Goal: Task Accomplishment & Management: Manage account settings

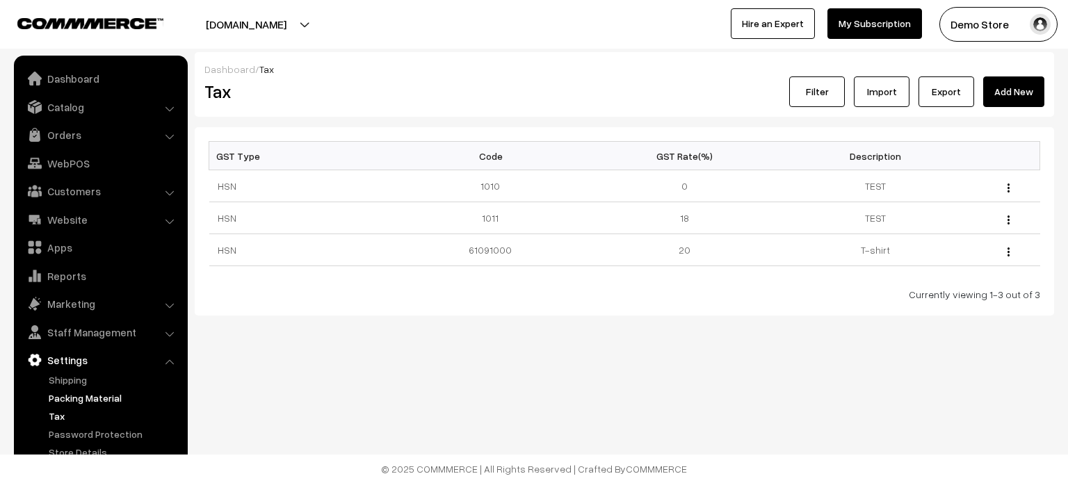
click at [98, 395] on link "Packing Material" at bounding box center [114, 398] width 138 height 15
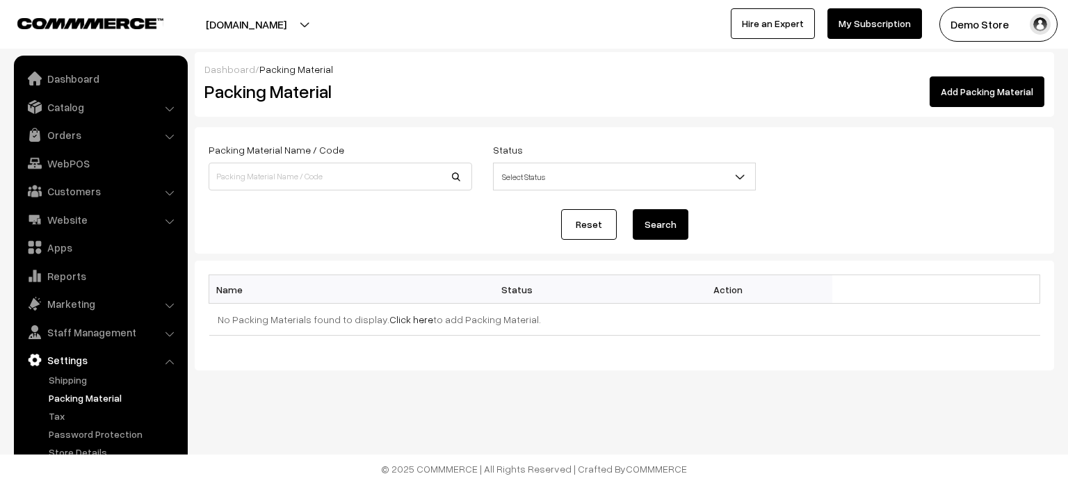
click at [1004, 100] on link "Add Packing Material" at bounding box center [987, 92] width 115 height 31
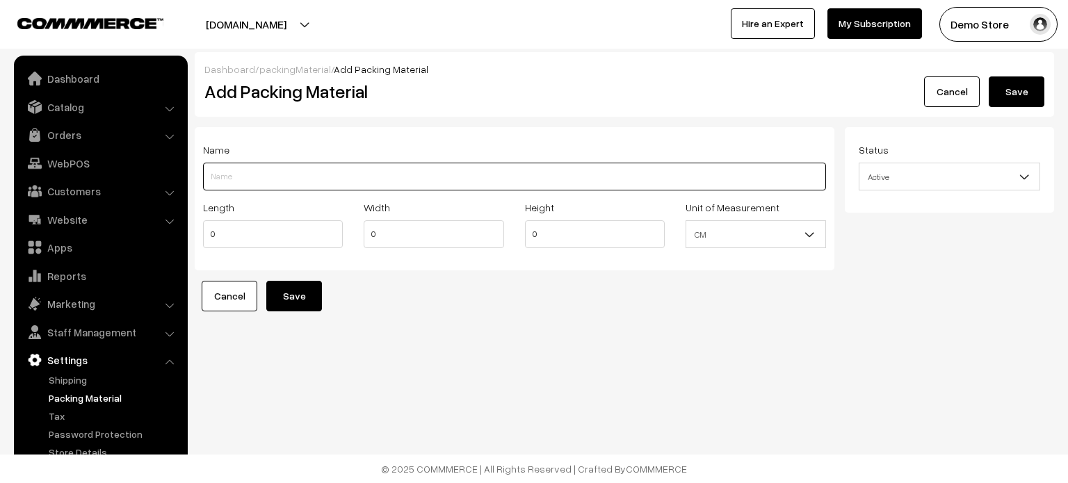
click at [273, 183] on input "Length" at bounding box center [514, 177] width 623 height 28
type input "Cotton Box"
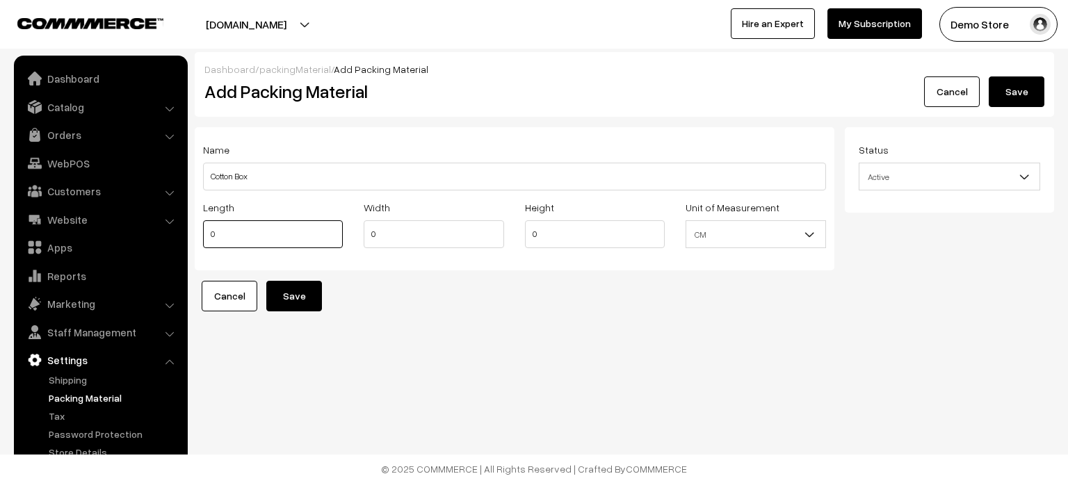
click at [258, 236] on input "0" at bounding box center [273, 235] width 140 height 28
type input "10"
click at [765, 255] on div "Unit of Measurement CM Inch CM" at bounding box center [755, 228] width 161 height 58
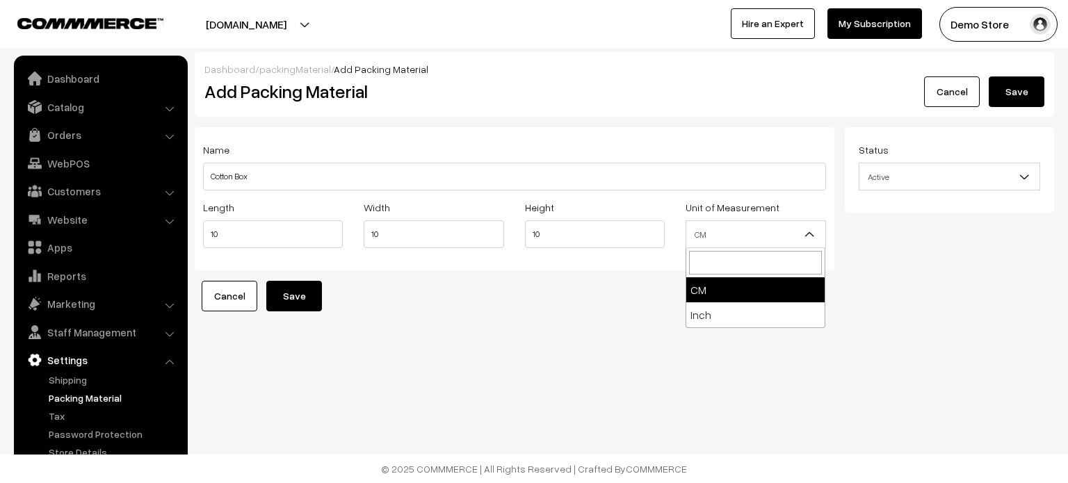
click at [790, 225] on span "CM" at bounding box center [756, 235] width 138 height 24
click at [243, 301] on link "Cancel" at bounding box center [230, 296] width 56 height 31
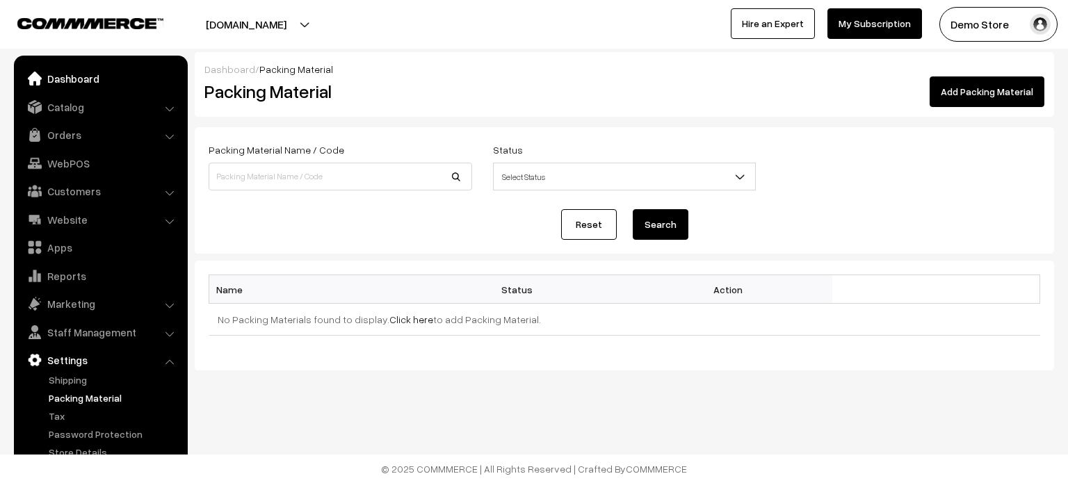
click at [86, 74] on link "Dashboard" at bounding box center [100, 78] width 166 height 25
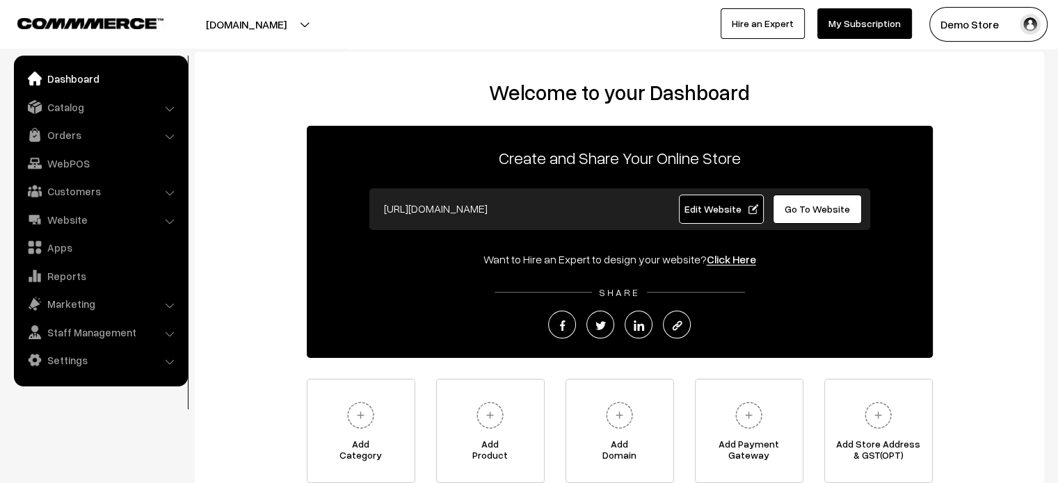
click at [59, 79] on link "Dashboard" at bounding box center [100, 78] width 166 height 25
click at [334, 79] on div "Welcome to your Dashboard Create and Share Your Online Store https://demostore.…" at bounding box center [619, 285] width 849 height 466
click at [82, 362] on link "Settings" at bounding box center [100, 360] width 166 height 25
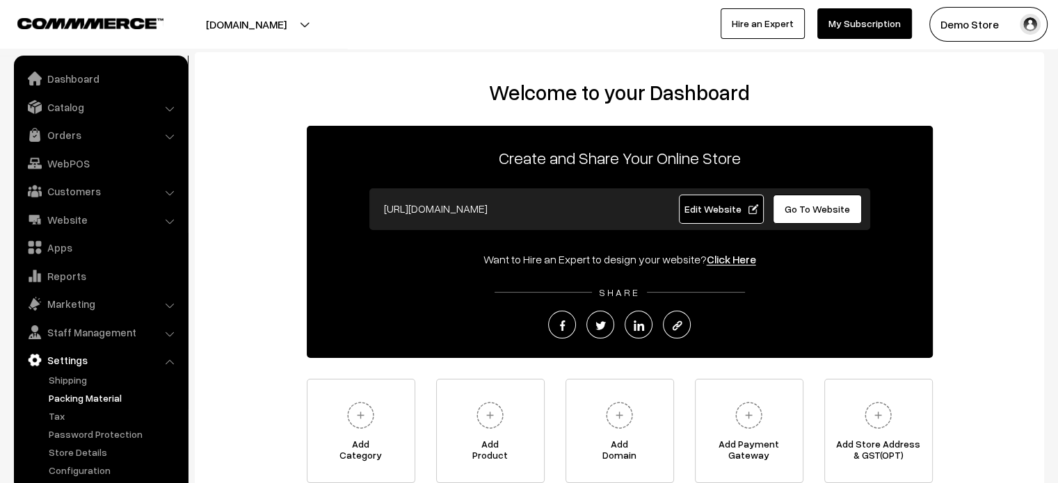
click at [81, 401] on link "Packing Material" at bounding box center [114, 398] width 138 height 15
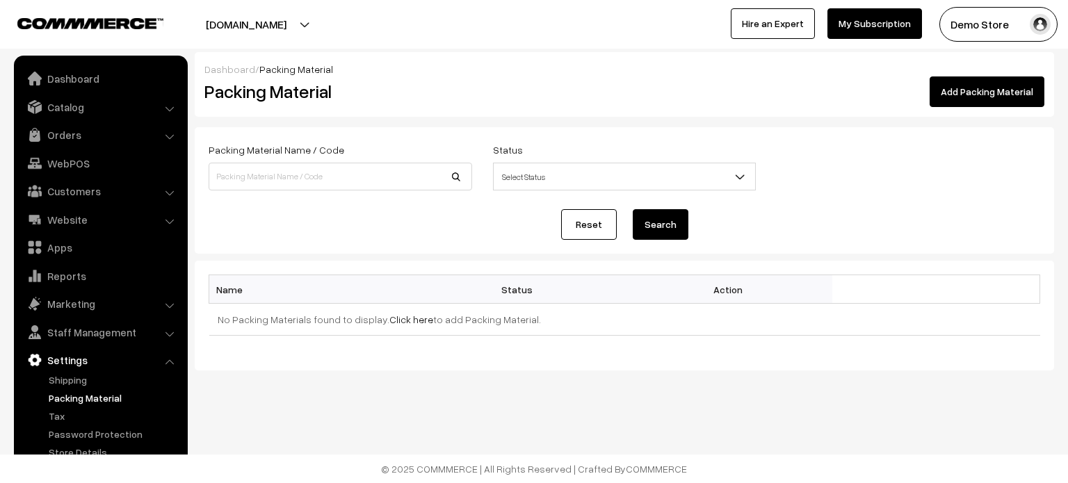
click at [963, 88] on link "Add Packing Material" at bounding box center [987, 92] width 115 height 31
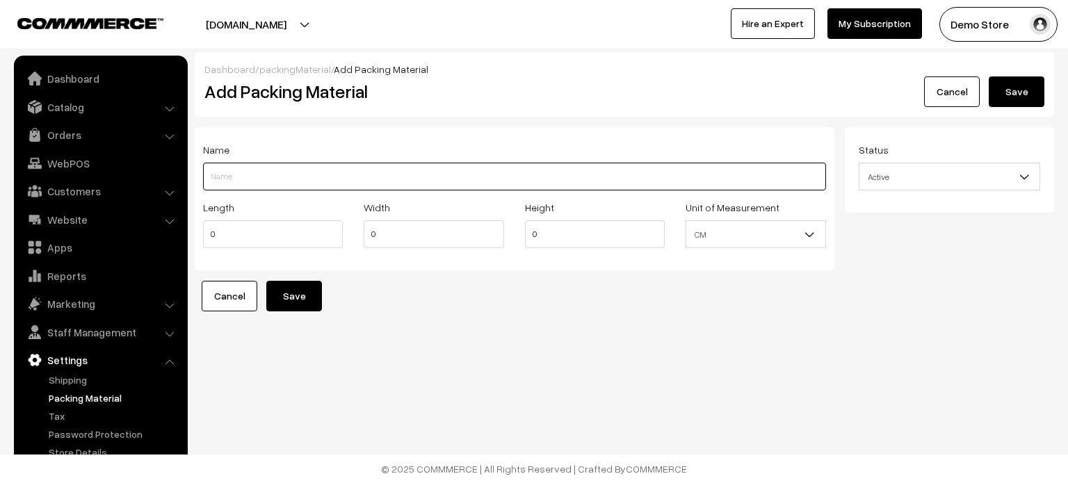
click at [241, 184] on input "Length" at bounding box center [514, 177] width 623 height 28
type input "Cotton Box"
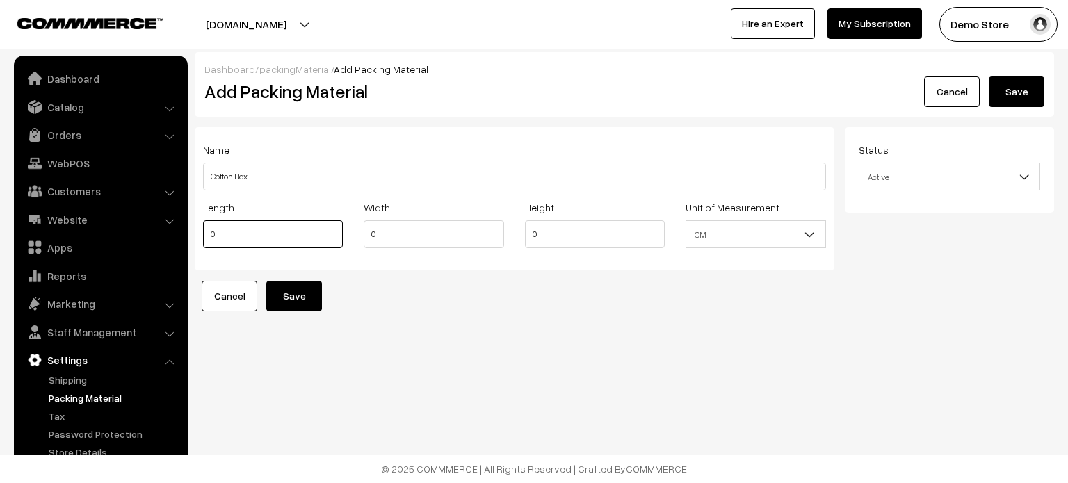
click at [225, 237] on input "0" at bounding box center [273, 235] width 140 height 28
type input "10"
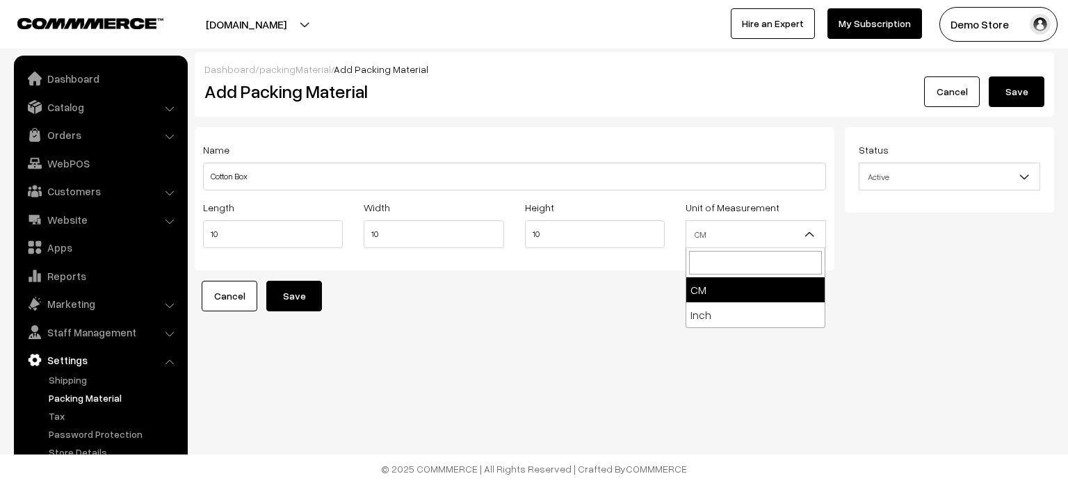
click at [768, 236] on span "CM" at bounding box center [756, 235] width 138 height 24
click at [295, 294] on button "Save" at bounding box center [294, 296] width 56 height 31
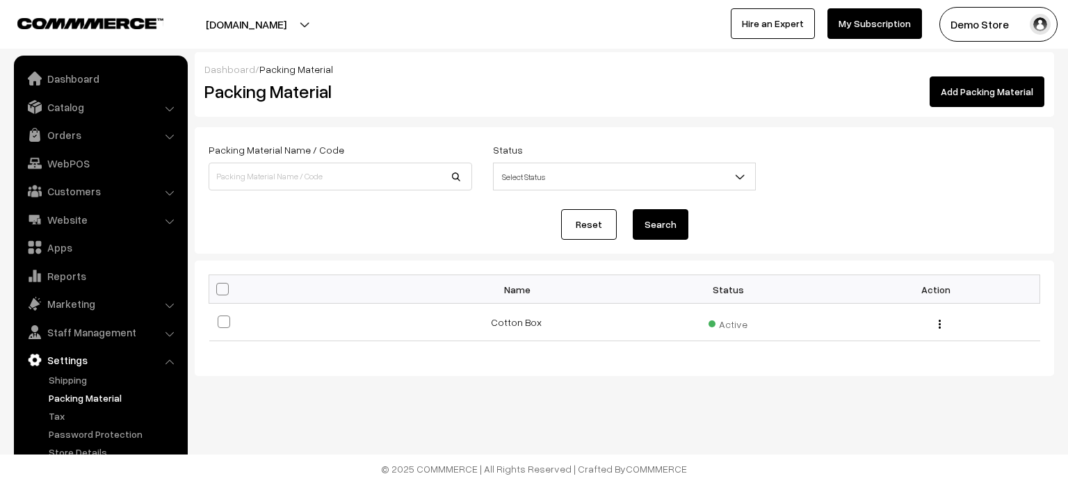
click at [207, 90] on h2 "Packing Material" at bounding box center [410, 92] width 410 height 22
copy div "Packing Material Add Packing Material"
click at [207, 90] on h2 "Packing Material" at bounding box center [410, 92] width 410 height 22
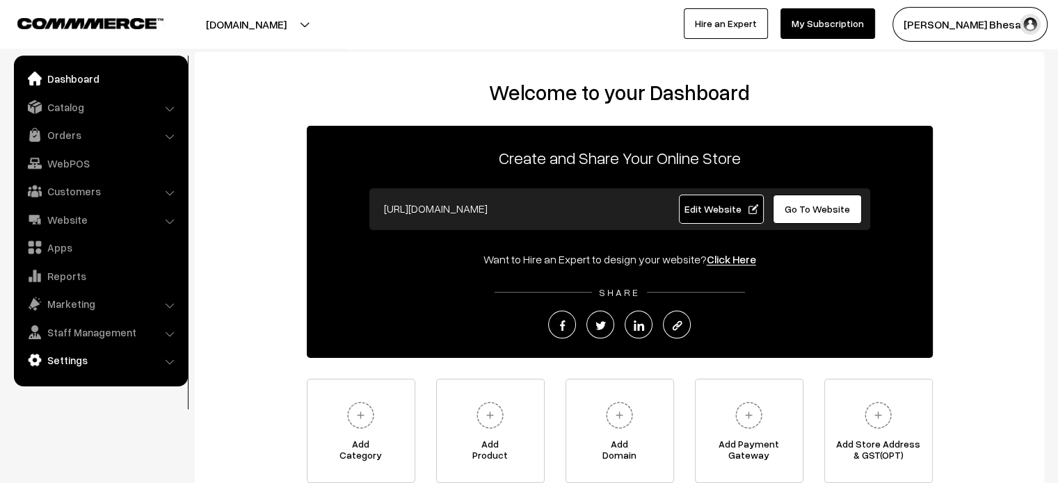
click at [86, 364] on link "Settings" at bounding box center [100, 360] width 166 height 25
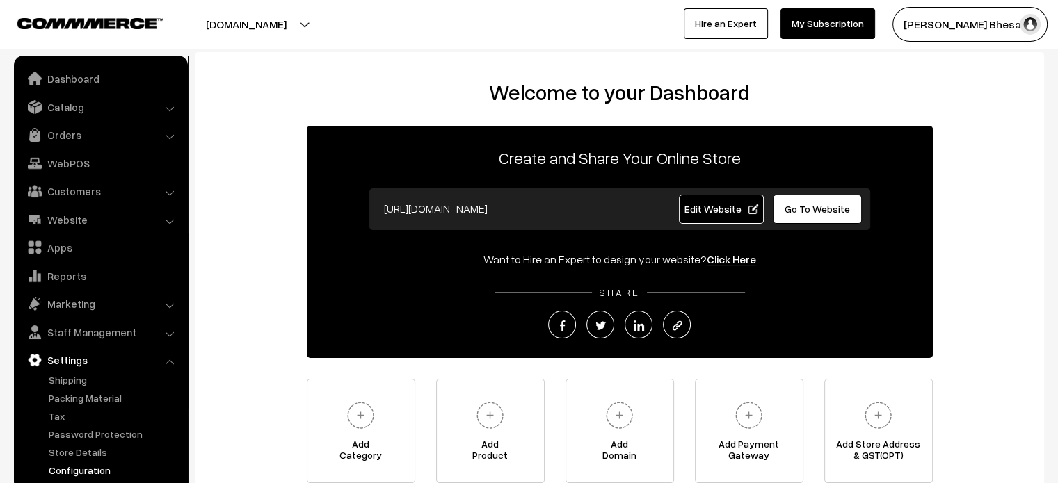
click at [86, 468] on link "Configuration" at bounding box center [114, 470] width 138 height 15
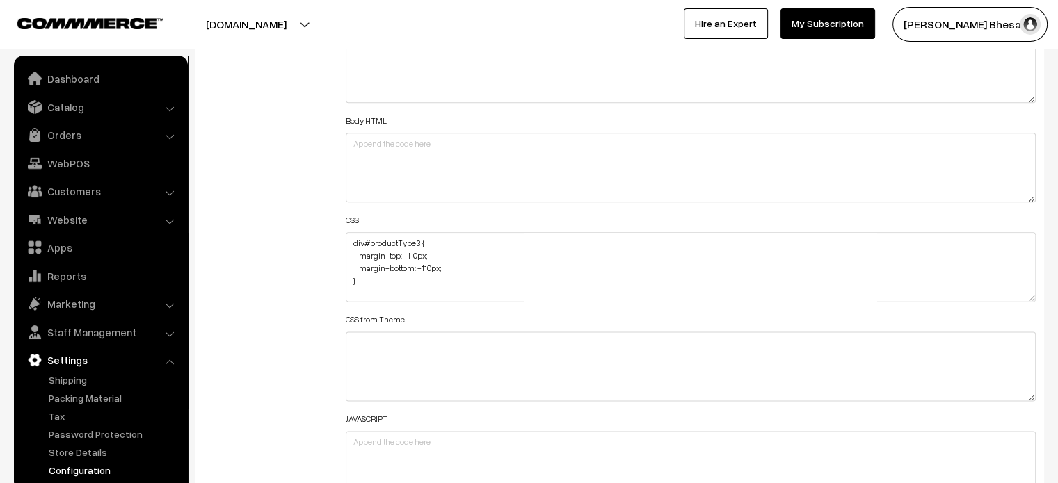
scroll to position [1685, 0]
click at [349, 239] on textarea "div#productType3 { margin-top: -110px; margin-bottom: -110px; } #removeProduct{…" at bounding box center [691, 267] width 691 height 70
paste textarea ".kLIdXG ul.mNavWrap { height: calc(-60px + 100vh); overflow: auto; width: 78%; …"
click at [464, 271] on textarea "div#productType3 { margin-top: -110px; margin-bottom: -110px; } #removeProduct{…" at bounding box center [691, 267] width 691 height 70
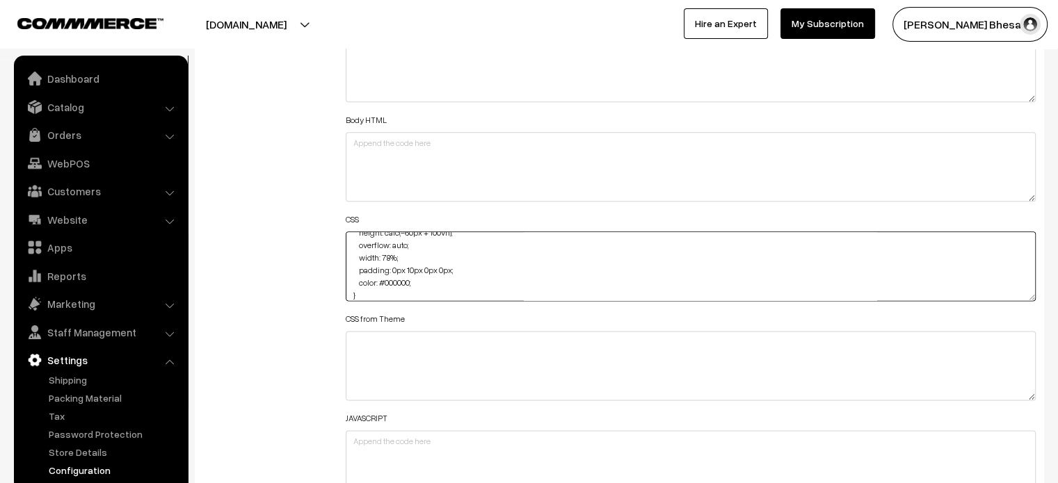
click at [464, 271] on textarea "div#productType3 { margin-top: -110px; margin-bottom: -110px; } #removeProduct{…" at bounding box center [691, 267] width 691 height 70
click at [355, 247] on textarea "div#productType3 { margin-top: -110px; margin-bottom: -110px; } #removeProduct{…" at bounding box center [691, 267] width 691 height 70
drag, startPoint x: 355, startPoint y: 250, endPoint x: 483, endPoint y: 286, distance: 133.7
click at [483, 286] on textarea "div#productType3 { margin-top: -110px; margin-bottom: -110px; } #removeProduct{…" at bounding box center [691, 267] width 691 height 70
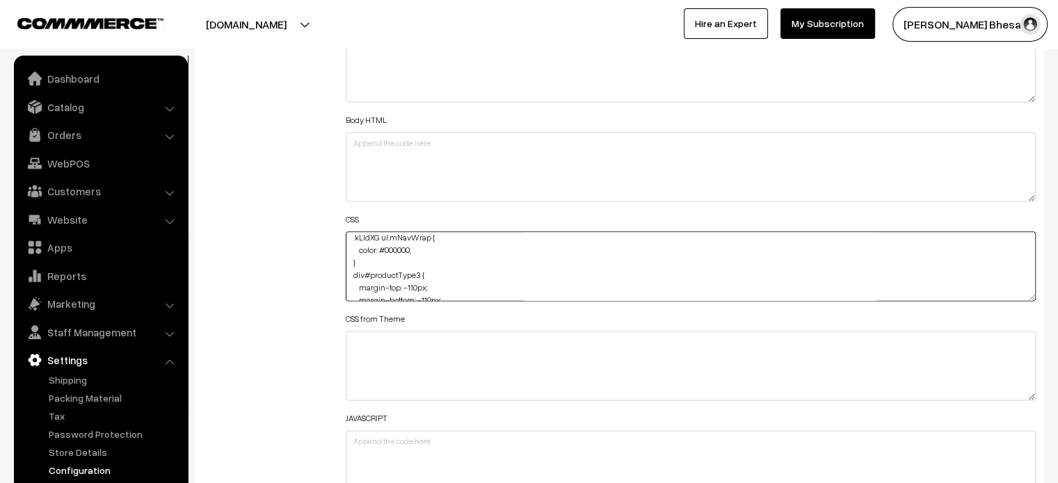
type textarea ".kLIdXG ul.mNavWrap { color: #000000; } div#productType3 { margin-top: -110px; …"
click at [278, 168] on div "Additional HTML/JS/CSS" at bounding box center [264, 259] width 143 height 497
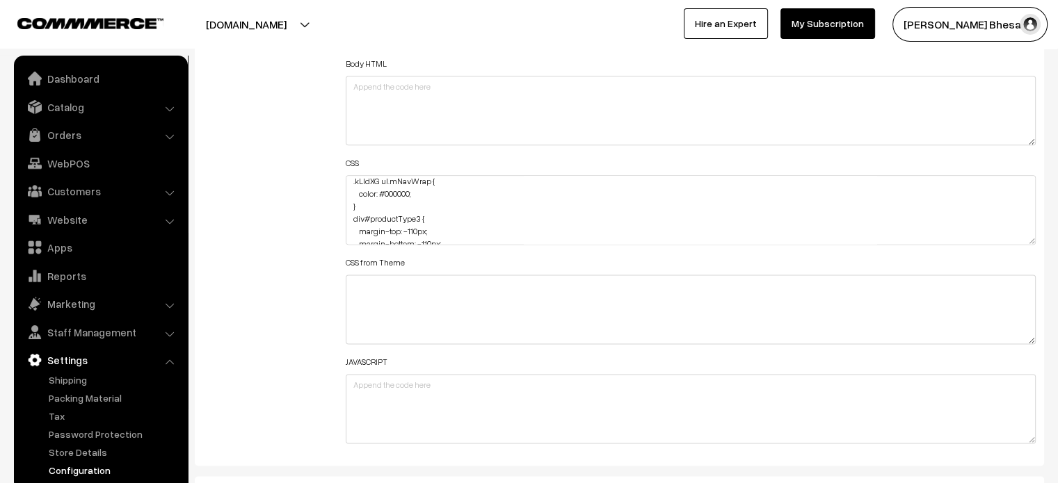
scroll to position [1736, 0]
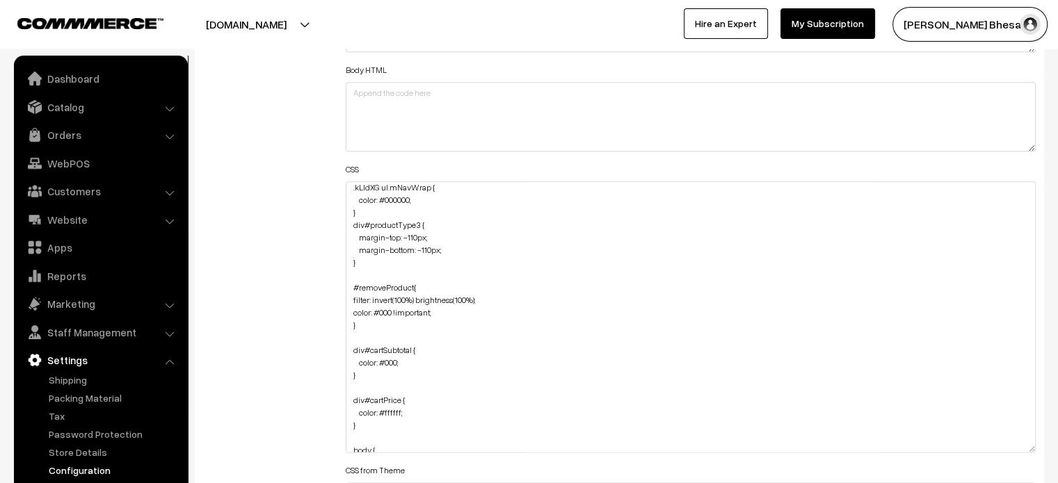
drag, startPoint x: 1030, startPoint y: 245, endPoint x: 1068, endPoint y: 488, distance: 245.8
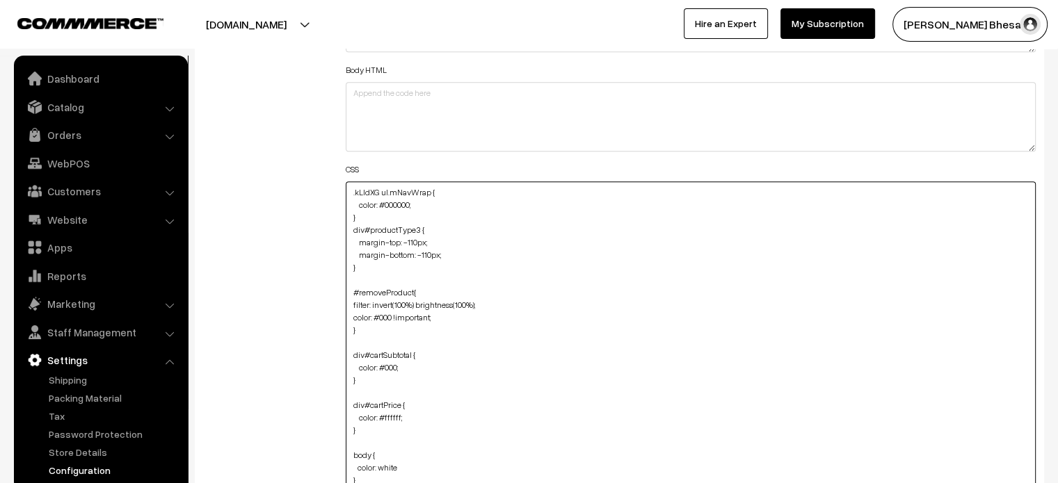
scroll to position [0, 0]
drag, startPoint x: 360, startPoint y: 211, endPoint x: 344, endPoint y: 186, distance: 29.1
click at [344, 186] on div "Header HTML Body HTML CSS div#productType3 { margin-top: -110px; margin-bottom:…" at bounding box center [691, 330] width 712 height 739
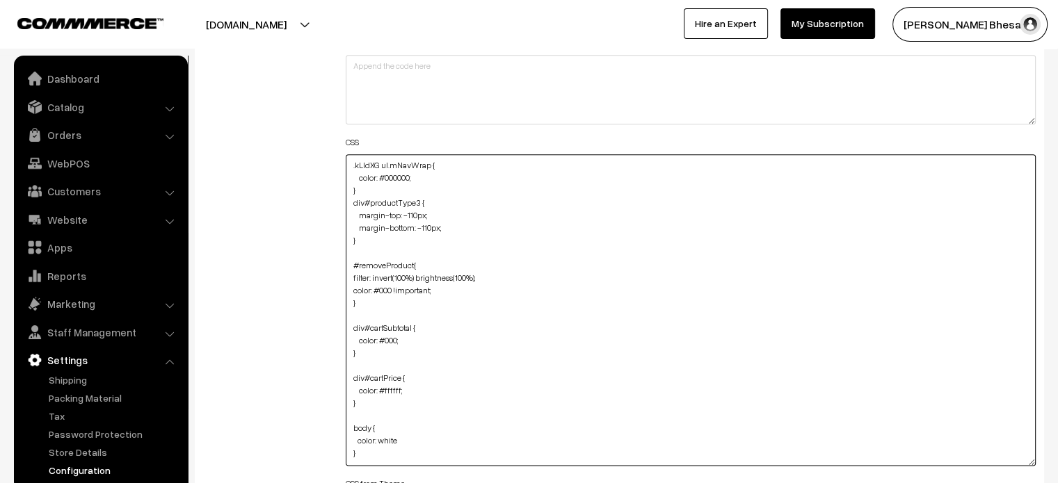
scroll to position [1761, 0]
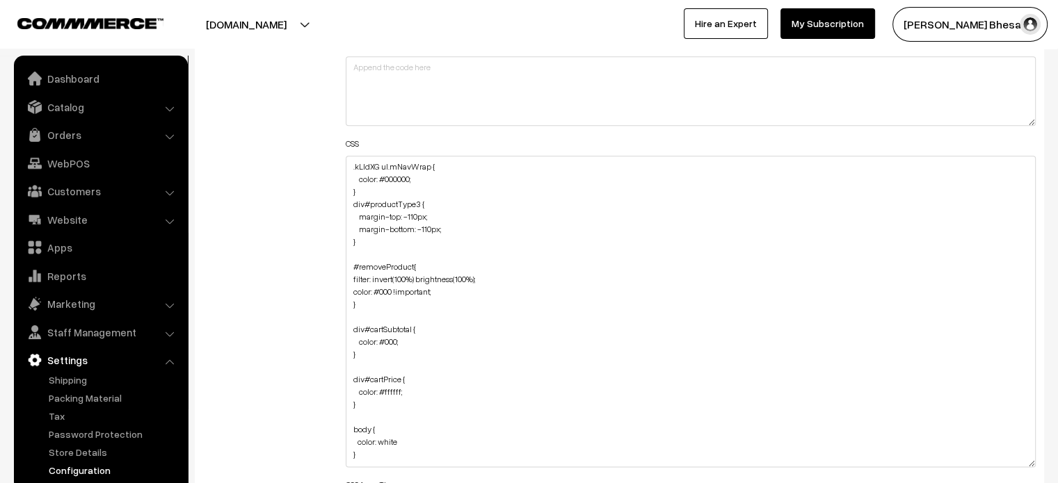
click at [286, 177] on div "Additional HTML/JS/CSS" at bounding box center [264, 304] width 143 height 739
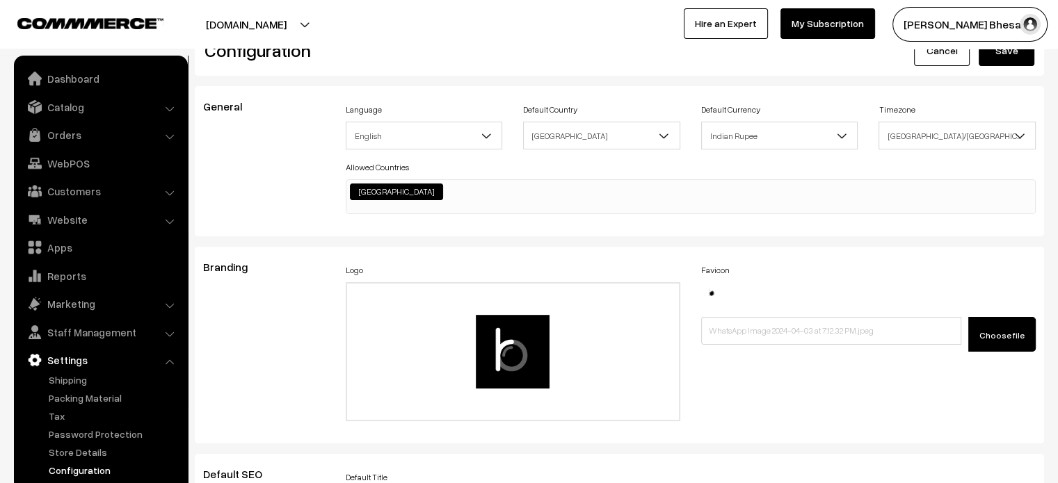
scroll to position [0, 0]
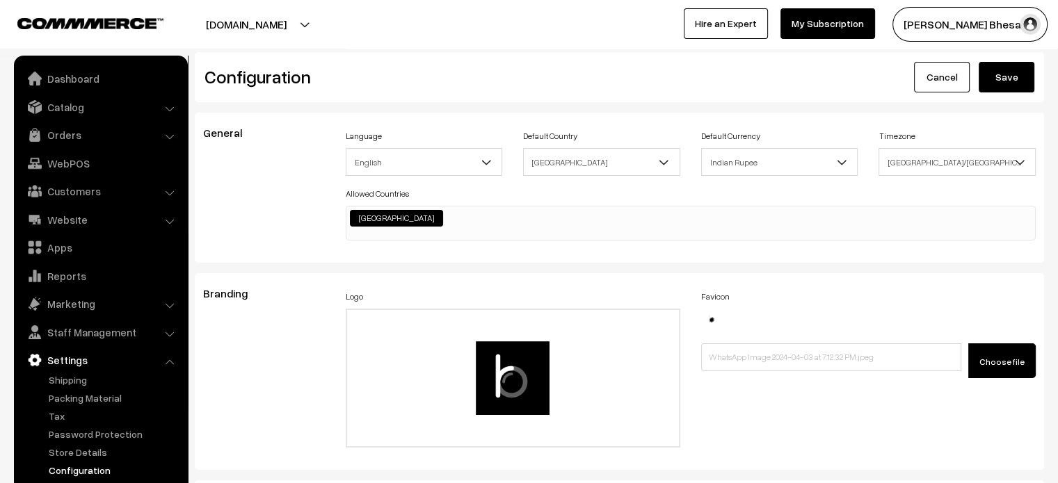
click at [1004, 79] on button "Save" at bounding box center [1007, 77] width 56 height 31
click at [77, 219] on link "Website" at bounding box center [100, 219] width 166 height 25
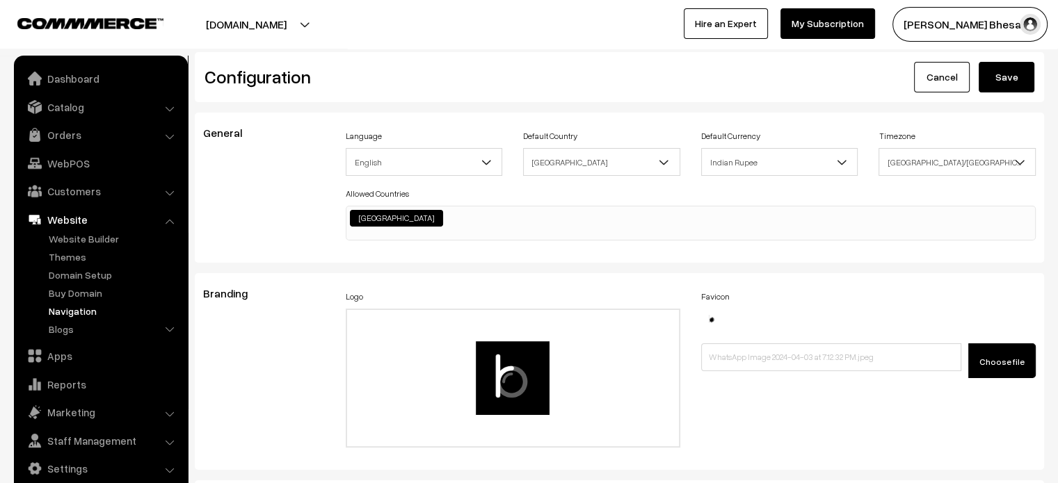
click at [78, 312] on link "Navigation" at bounding box center [114, 311] width 138 height 15
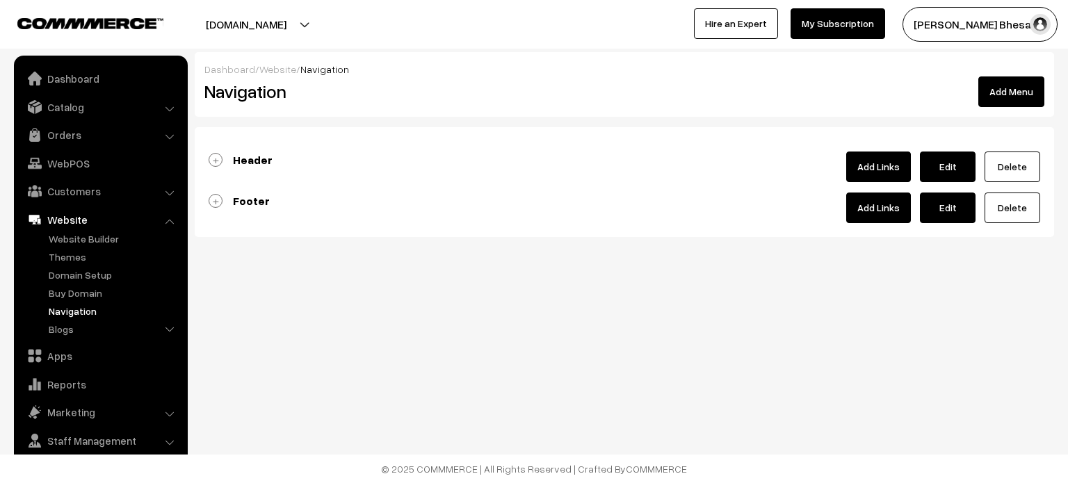
click at [242, 164] on b "Header" at bounding box center [253, 160] width 40 height 14
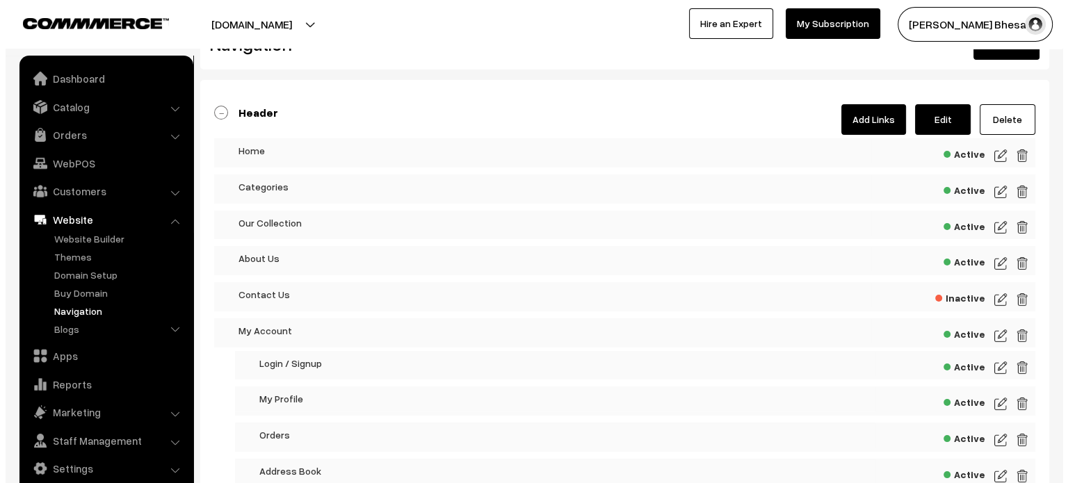
scroll to position [44, 0]
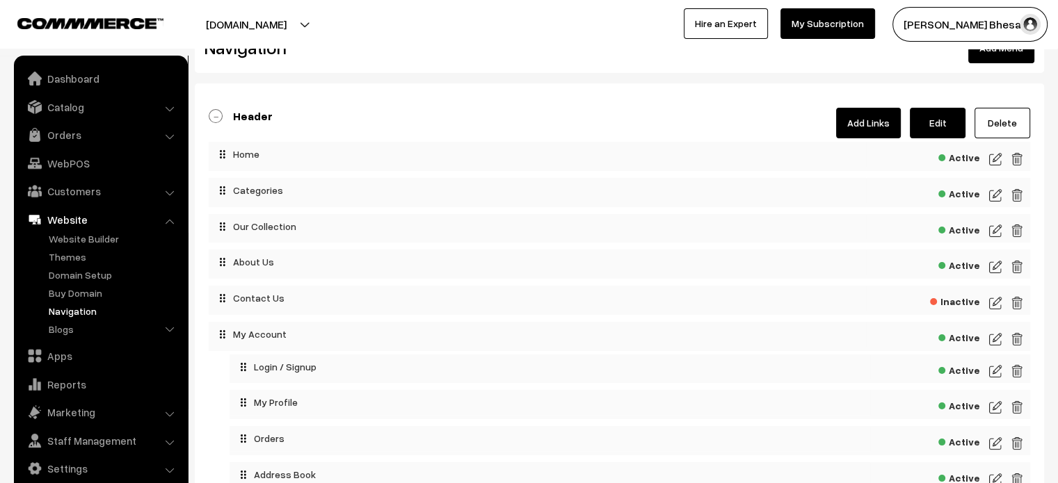
click at [863, 125] on link "Add Links" at bounding box center [868, 123] width 65 height 31
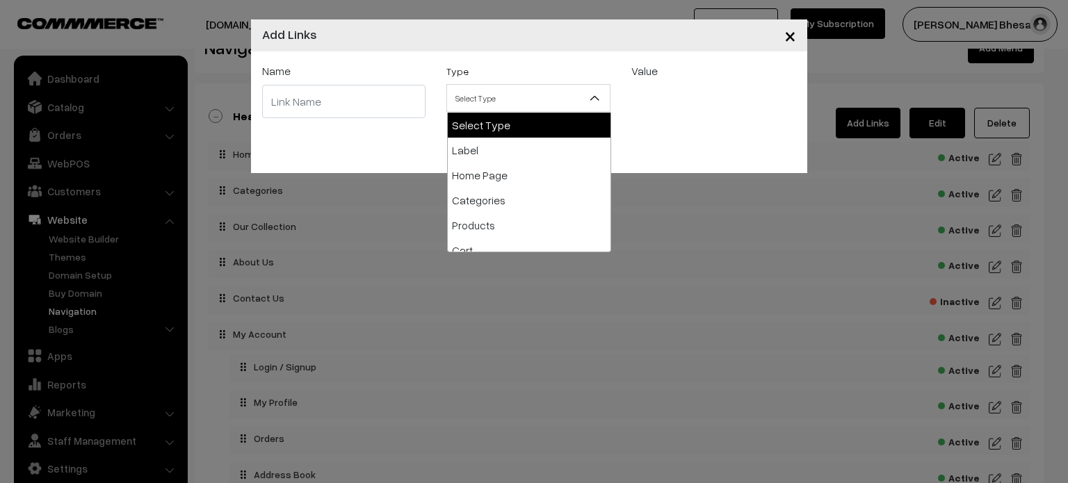
click at [495, 97] on span "Select Type" at bounding box center [528, 98] width 163 height 24
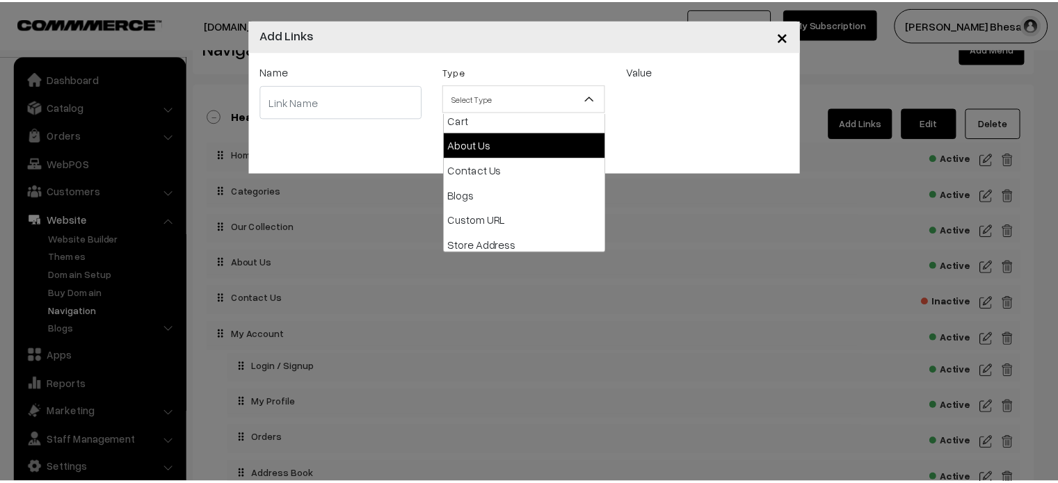
scroll to position [135, 0]
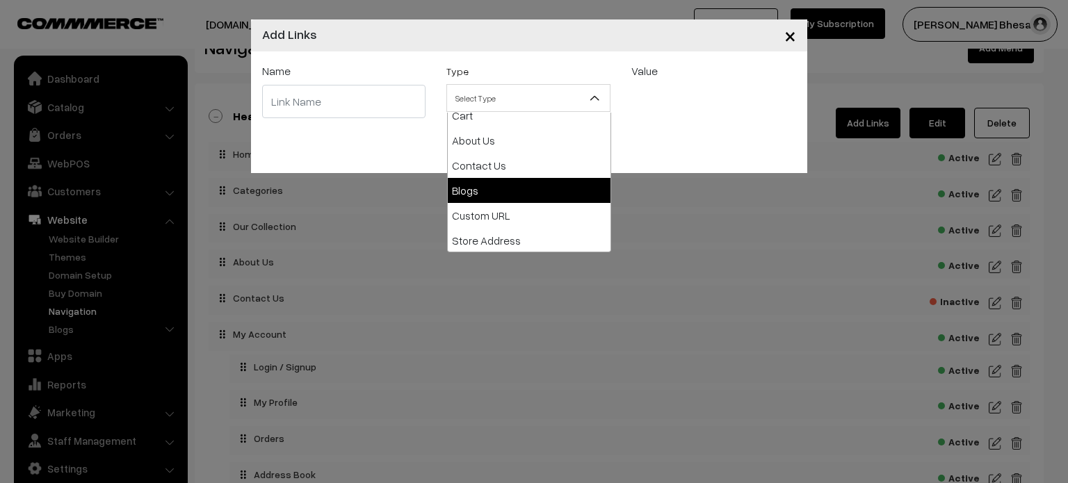
select select "blog"
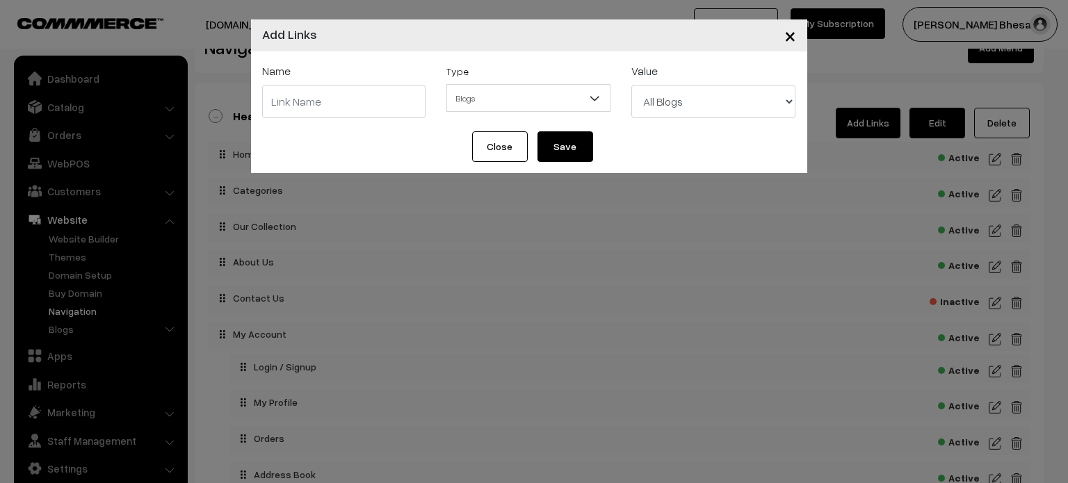
click at [497, 157] on button "Close" at bounding box center [500, 146] width 56 height 31
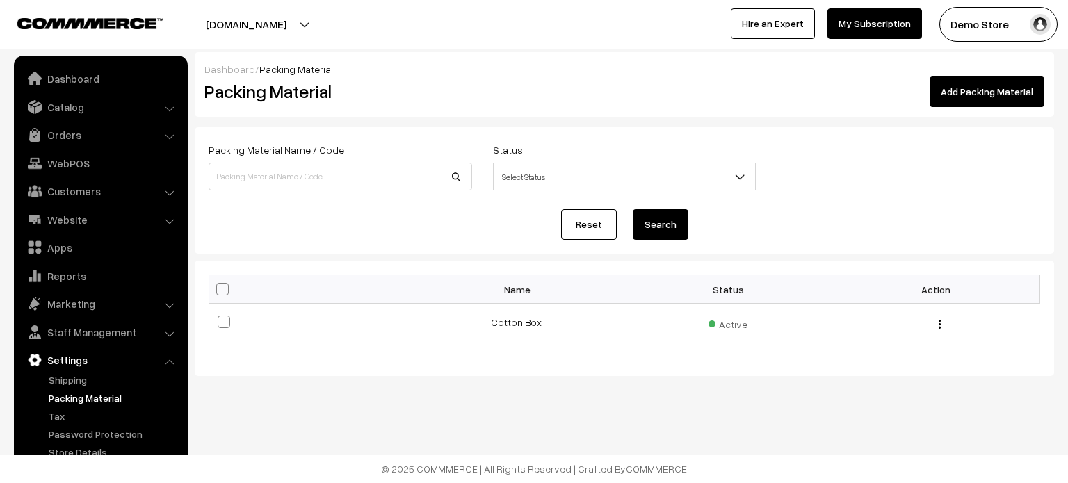
click at [83, 72] on link "Dashboard" at bounding box center [100, 78] width 166 height 25
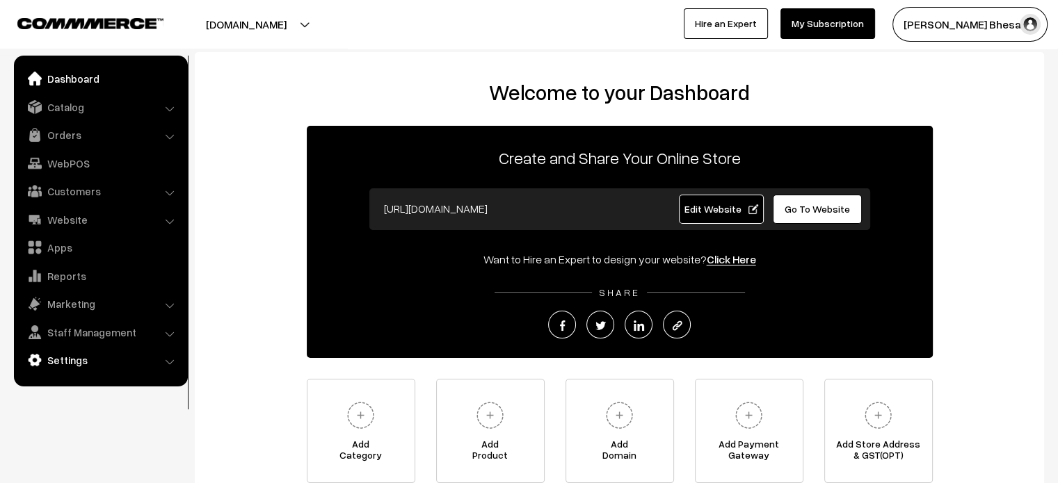
click at [123, 367] on link "Settings" at bounding box center [100, 360] width 166 height 25
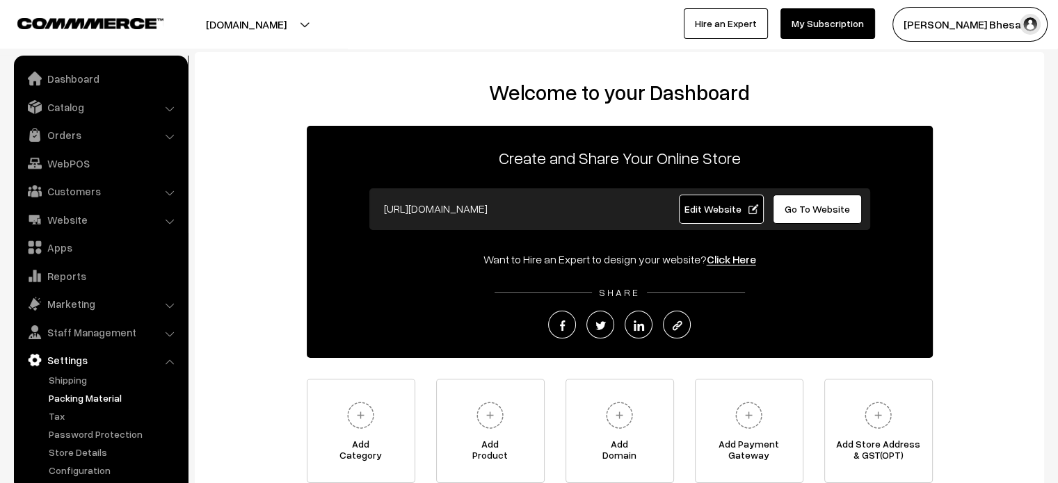
click at [79, 392] on link "Packing Material" at bounding box center [114, 398] width 138 height 15
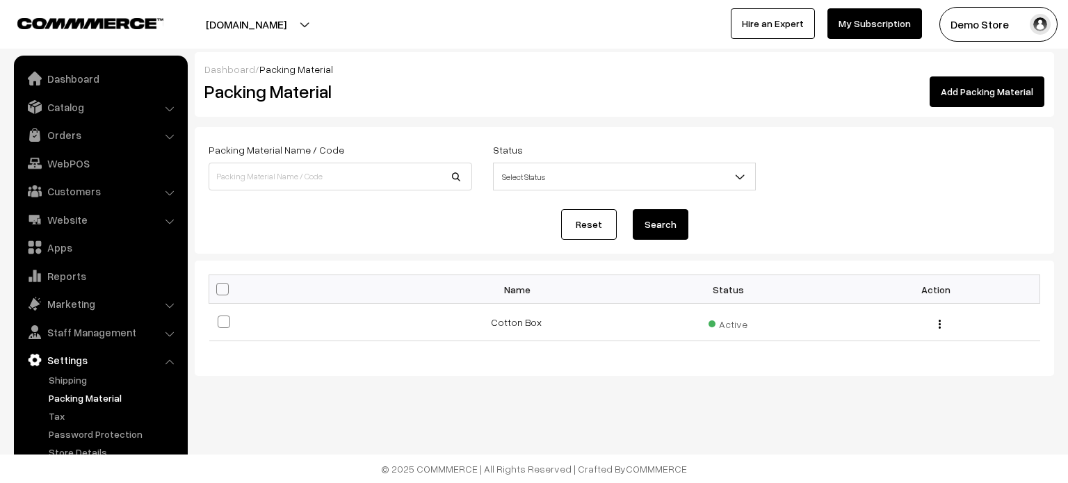
click at [957, 88] on link "Add Packing Material" at bounding box center [987, 92] width 115 height 31
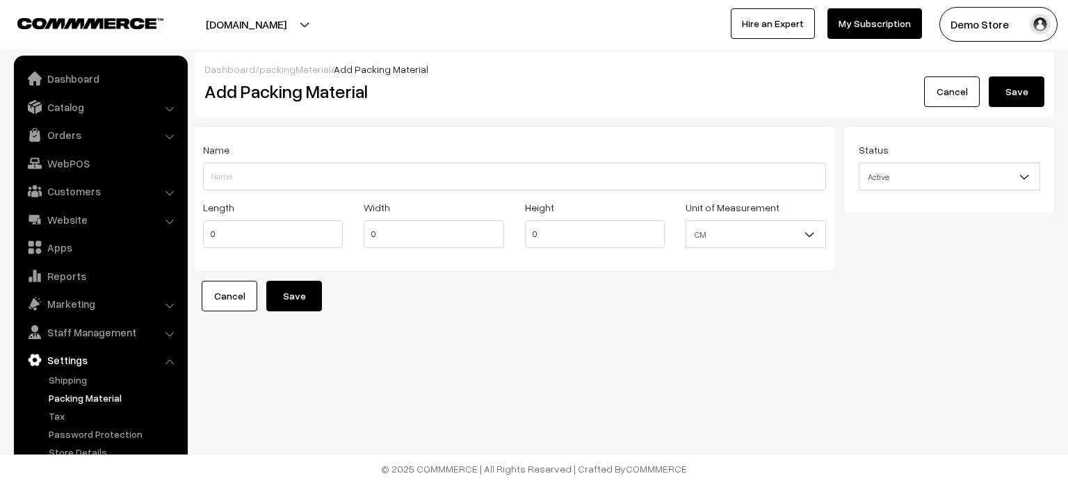
click at [559, 355] on div "Dashboard / packingMaterial / Add Packing Material Add Packing Material Cancel …" at bounding box center [534, 196] width 1068 height 392
click at [796, 233] on span "CM" at bounding box center [756, 235] width 138 height 24
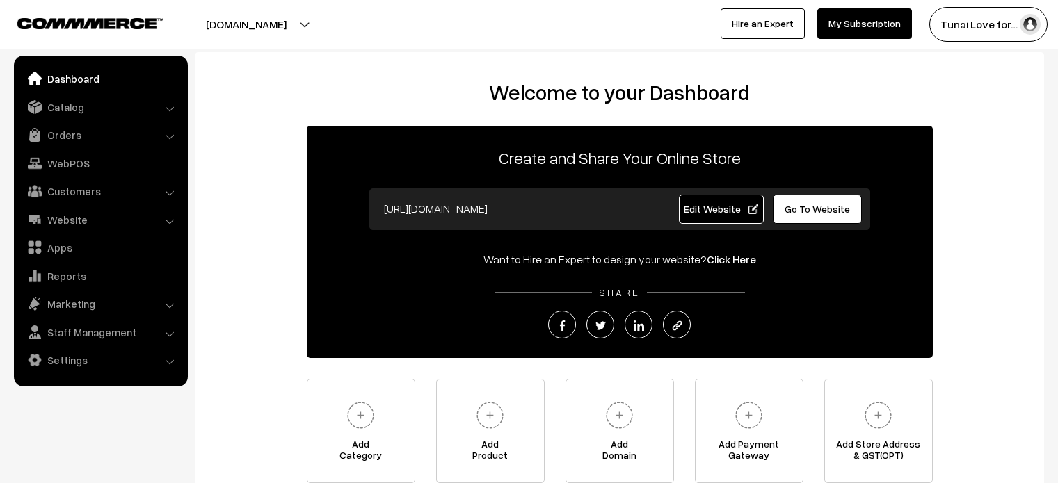
scroll to position [125, 0]
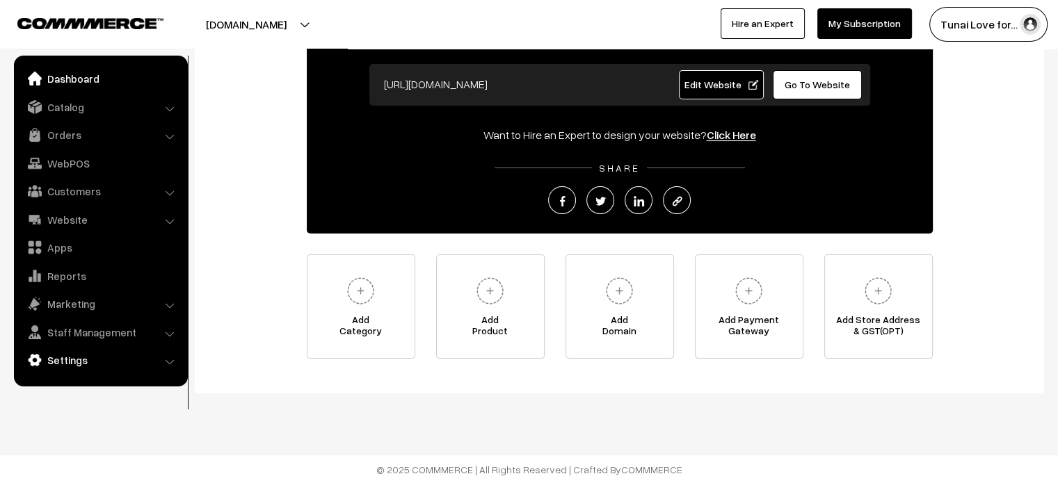
click at [74, 365] on link "Settings" at bounding box center [100, 360] width 166 height 25
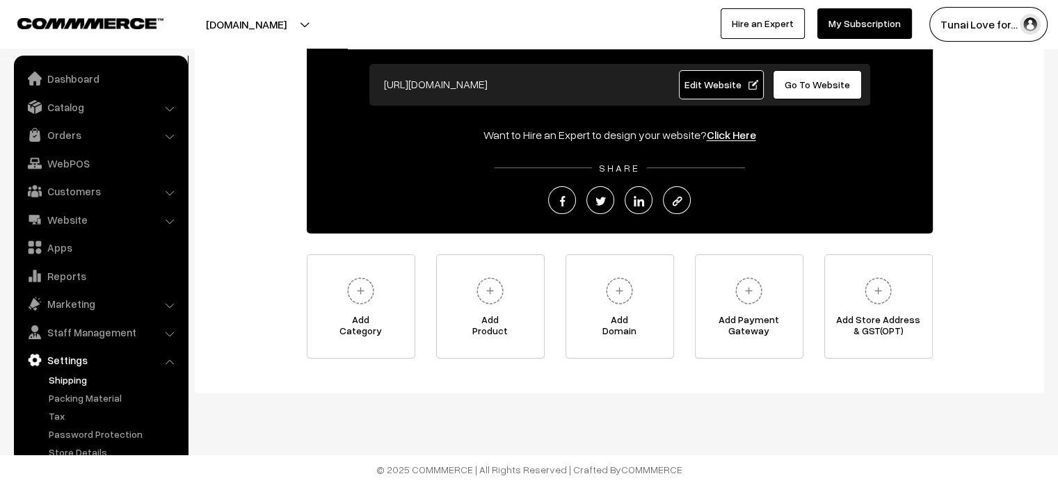
click at [70, 378] on link "Shipping" at bounding box center [114, 380] width 138 height 15
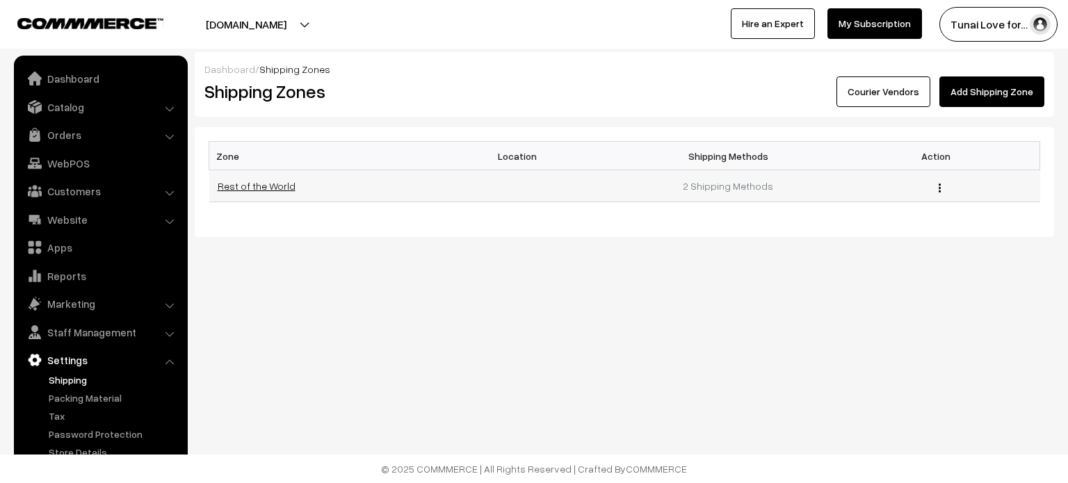
click at [258, 186] on link "Rest of the World" at bounding box center [257, 186] width 78 height 12
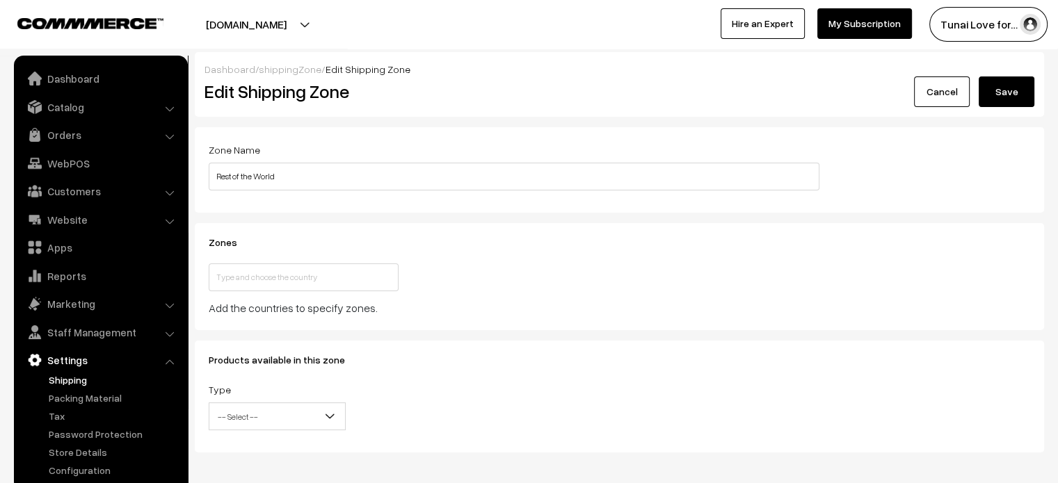
click at [264, 22] on button "[DOMAIN_NAME]" at bounding box center [246, 24] width 178 height 35
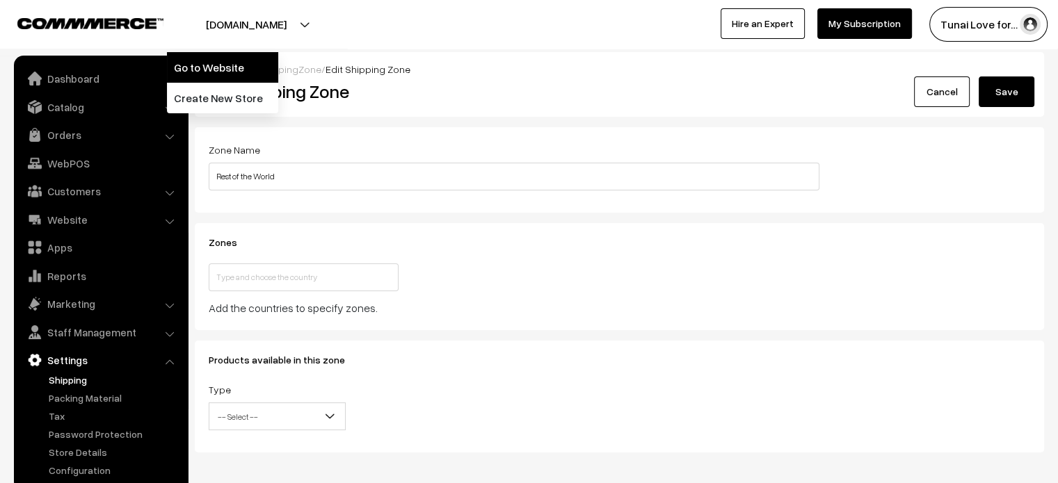
click at [258, 70] on link "Go to Website" at bounding box center [222, 67] width 111 height 31
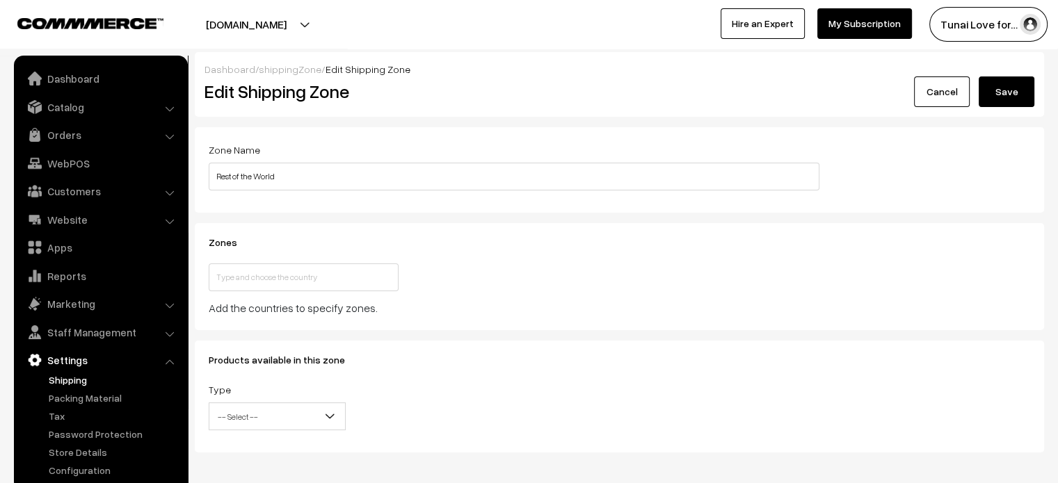
click at [290, 66] on link "shippingZone" at bounding box center [290, 69] width 63 height 12
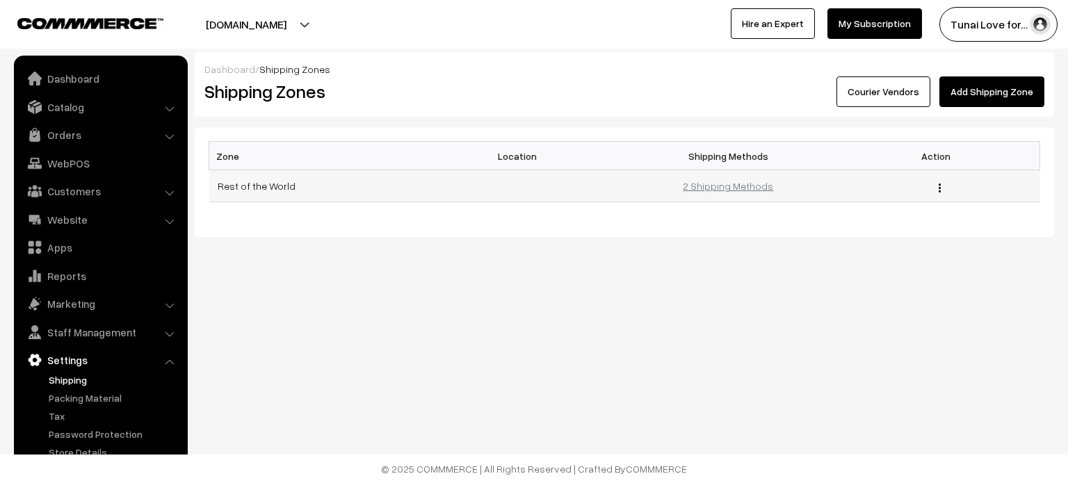
click at [723, 189] on link "2 Shipping Methods" at bounding box center [728, 186] width 90 height 12
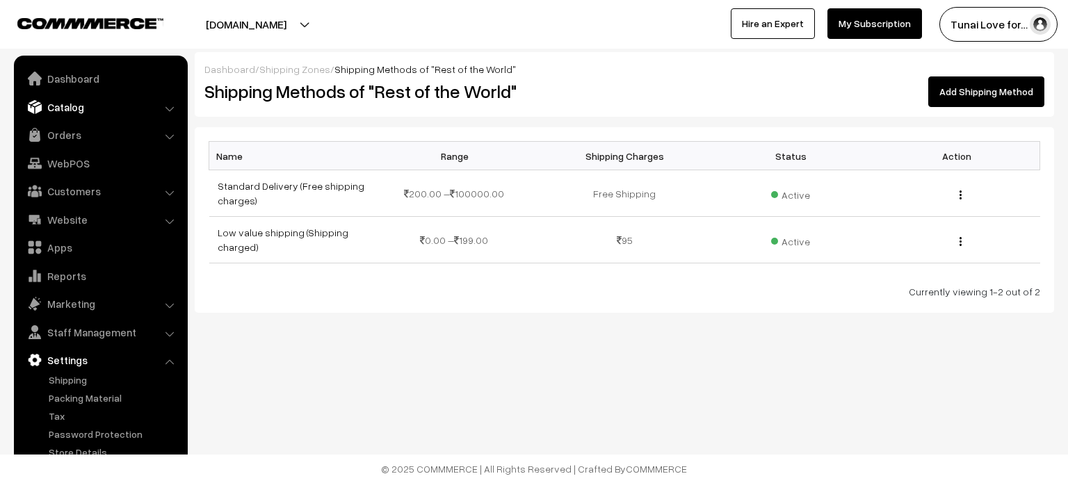
click at [95, 115] on link "Catalog" at bounding box center [100, 107] width 166 height 25
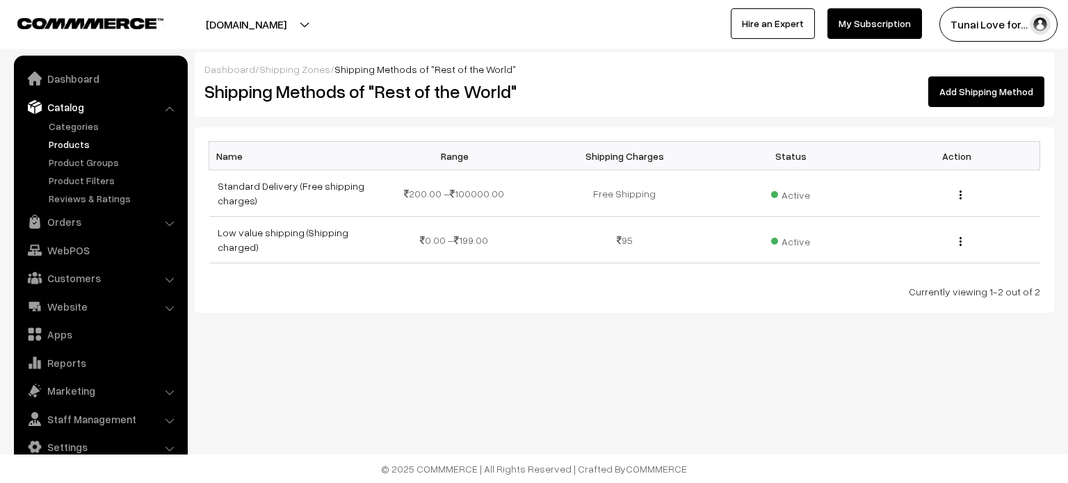
click at [81, 150] on link "Products" at bounding box center [114, 144] width 138 height 15
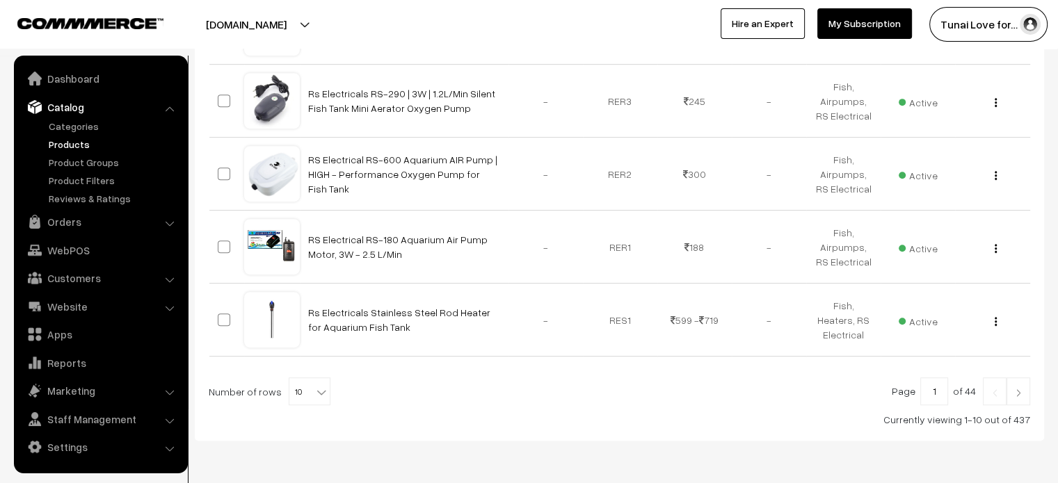
scroll to position [687, 0]
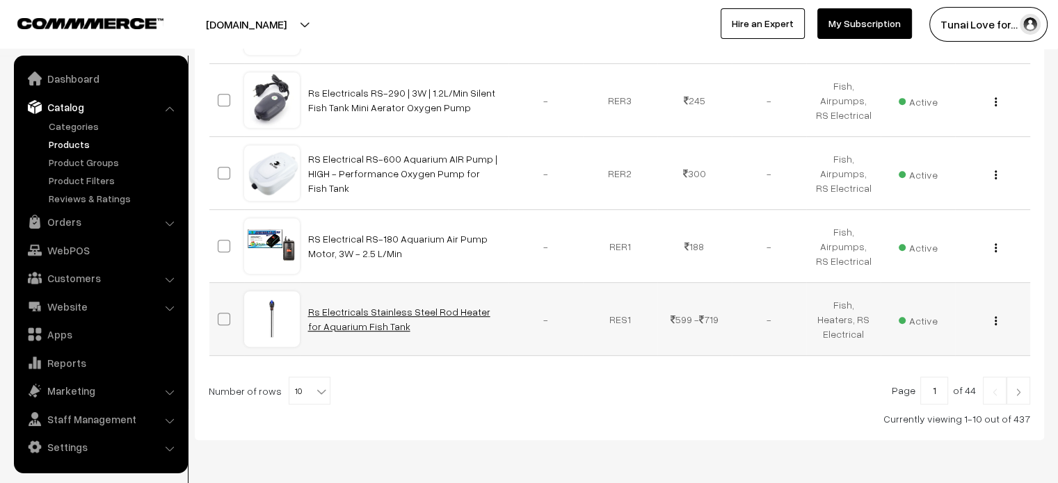
click at [415, 310] on link "Rs Electricals Stainless Steel Rod Heater for Aquarium Fish Tank" at bounding box center [399, 319] width 182 height 26
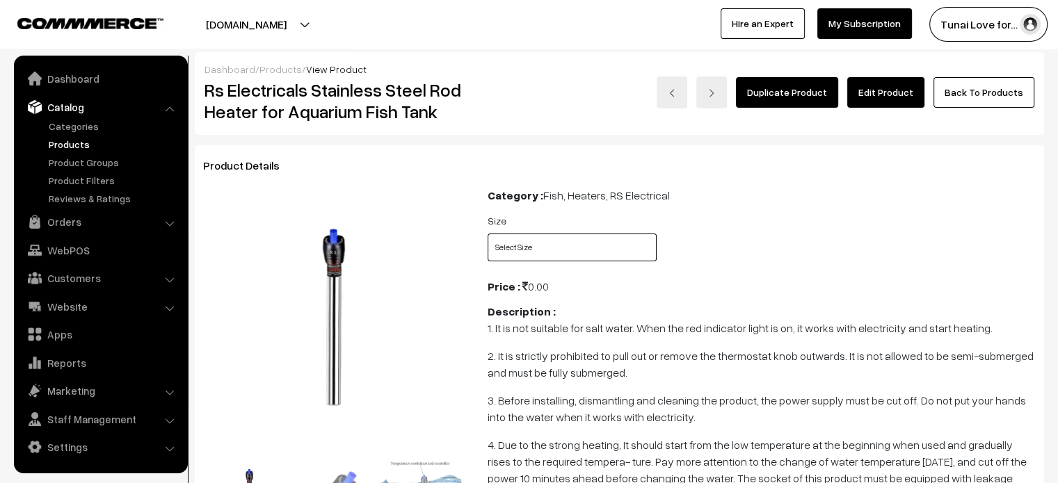
click at [600, 261] on select "Select Size 100W 200W 300W 500W" at bounding box center [572, 248] width 169 height 28
click at [768, 216] on div "Size Select Size 100W 200W 300W 500W" at bounding box center [761, 241] width 569 height 58
click at [53, 74] on link "Dashboard" at bounding box center [100, 78] width 166 height 25
